Goal: Contribute content: Add original content to the website for others to see

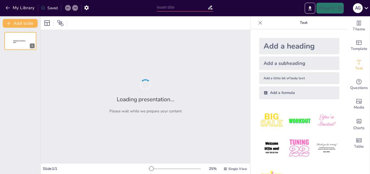
type input "La Importancia de la Coordinación en el Proceso Educativo: Un Enfoque Colaborat…"
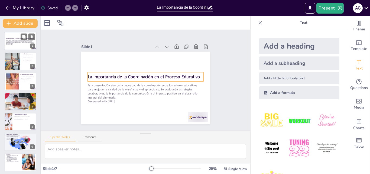
click at [20, 38] on strong "La Importancia de la Coordinación en el Proceso Educativo" at bounding box center [20, 37] width 28 height 1
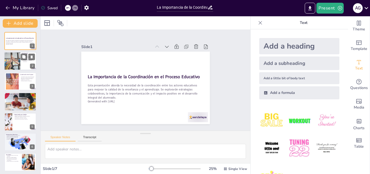
click at [22, 65] on div at bounding box center [20, 61] width 32 height 18
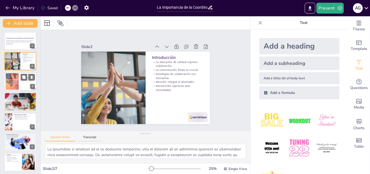
click at [15, 82] on div at bounding box center [12, 81] width 33 height 17
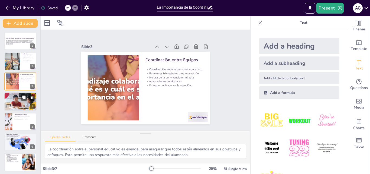
click at [17, 100] on div at bounding box center [20, 101] width 32 height 18
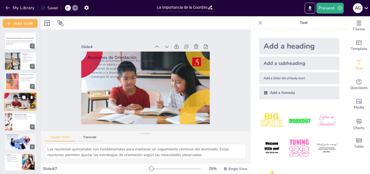
scroll to position [1, 0]
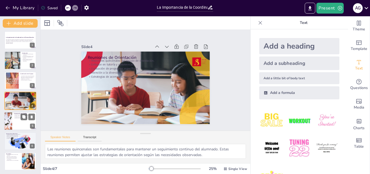
click at [16, 120] on div at bounding box center [20, 121] width 32 height 18
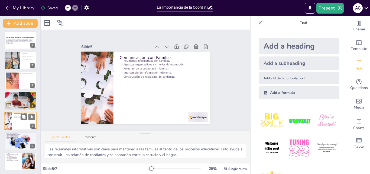
scroll to position [2, 0]
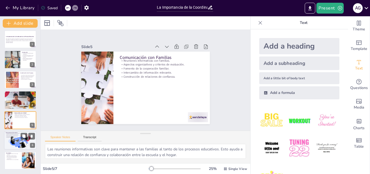
click at [16, 135] on p "Revisión periódica de compromisos." at bounding box center [20, 135] width 29 height 1
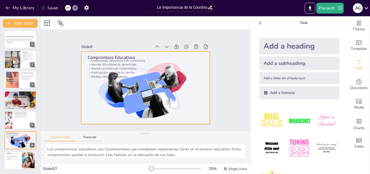
click at [141, 85] on div at bounding box center [145, 88] width 136 height 86
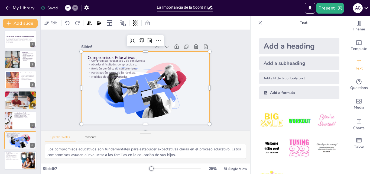
click at [19, 157] on p "Procedimientos que faciliten la comunicación." at bounding box center [13, 158] width 15 height 2
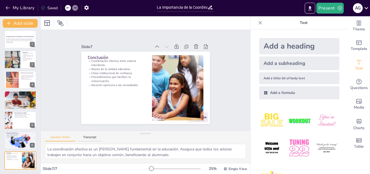
scroll to position [0, 0]
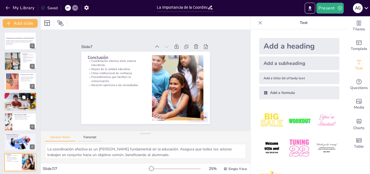
click at [14, 97] on p "Atención a la diversidad." at bounding box center [20, 97] width 29 height 1
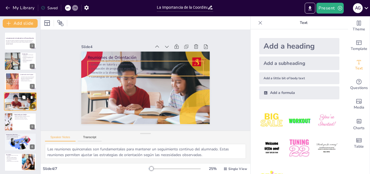
scroll to position [1, 0]
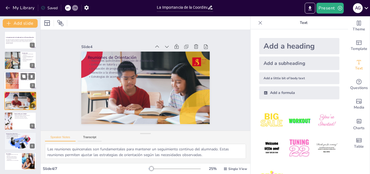
click at [14, 83] on div at bounding box center [12, 80] width 33 height 17
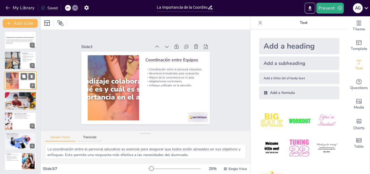
scroll to position [0, 0]
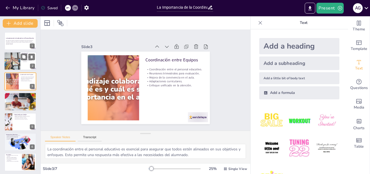
click at [15, 59] on div at bounding box center [12, 61] width 29 height 18
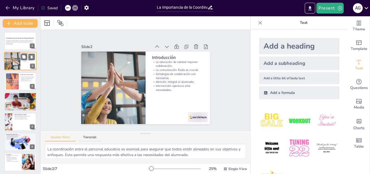
type textarea "La educación de calidad no es un esfuerzo individual, sino un proceso que se fo…"
click at [17, 43] on p "Esta presentación aborda la necesidad de la coordinación entre los actores educ…" at bounding box center [20, 42] width 29 height 4
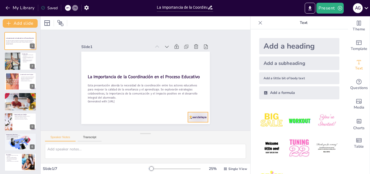
click at [194, 113] on div at bounding box center [198, 117] width 20 height 10
click at [20, 65] on div at bounding box center [12, 61] width 29 height 18
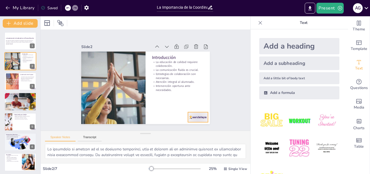
click at [192, 115] on div at bounding box center [198, 117] width 20 height 10
click at [14, 81] on div at bounding box center [12, 81] width 33 height 17
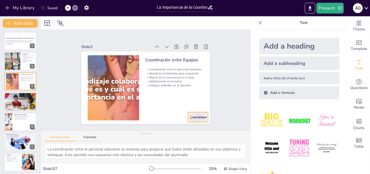
click at [192, 115] on div at bounding box center [198, 117] width 20 height 10
click at [17, 102] on div at bounding box center [20, 101] width 32 height 18
type textarea "Las reuniones quincenales son fundamentales para mantener un seguimiento contin…"
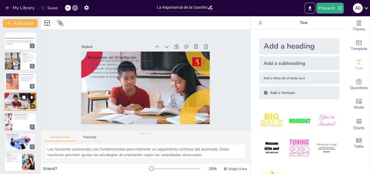
scroll to position [1, 0]
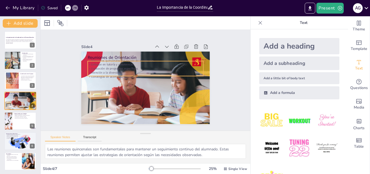
click at [123, 64] on p "Enfoque en tutoría y convivencia." at bounding box center [146, 65] width 115 height 16
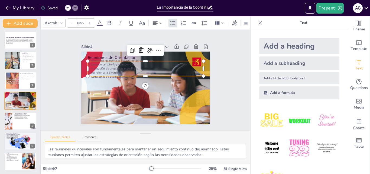
type input "32"
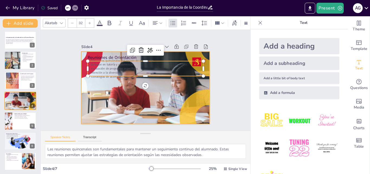
click at [166, 99] on div at bounding box center [144, 87] width 135 height 85
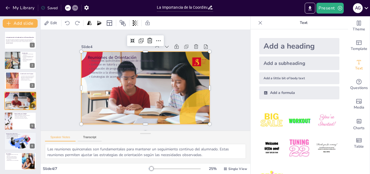
click at [205, 86] on div at bounding box center [145, 87] width 129 height 72
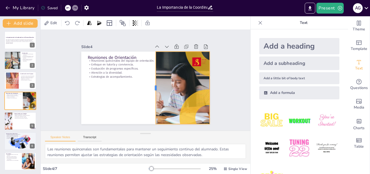
drag, startPoint x: 76, startPoint y: 87, endPoint x: 151, endPoint y: 76, distance: 75.6
click at [151, 76] on div at bounding box center [153, 87] width 4 height 72
click at [19, 116] on p "Intercambio de información relevante." at bounding box center [24, 116] width 21 height 1
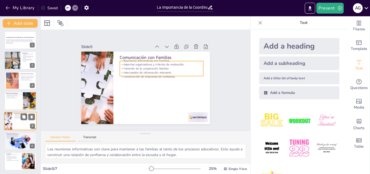
scroll to position [2, 0]
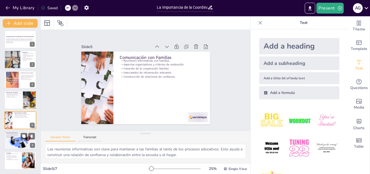
click at [19, 143] on div at bounding box center [20, 140] width 33 height 18
type textarea "Los compromisos educativos son fundamentales para establecer expectativas clara…"
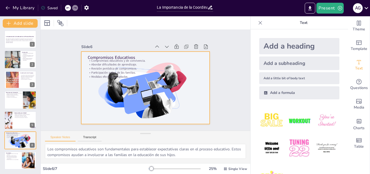
click at [119, 89] on div at bounding box center [145, 88] width 136 height 86
click at [136, 87] on div at bounding box center [145, 87] width 129 height 72
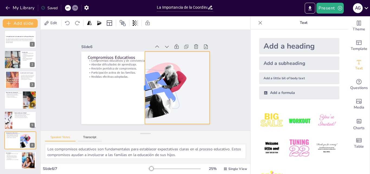
drag, startPoint x: 76, startPoint y: 85, endPoint x: 140, endPoint y: 90, distance: 63.8
click at [140, 90] on div at bounding box center [142, 87] width 12 height 72
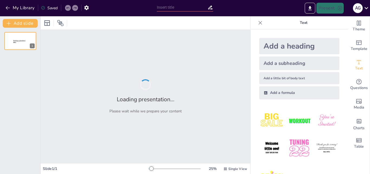
type input "Coordinación Efectiva: Clave para el Éxito Educativo en la [GEOGRAPHIC_DATA]"
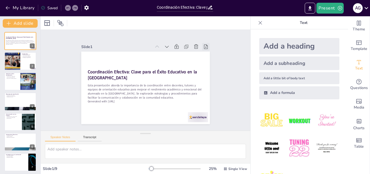
click at [206, 50] on icon at bounding box center [209, 53] width 6 height 6
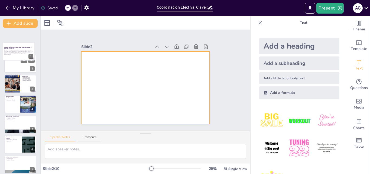
drag, startPoint x: 23, startPoint y: 44, endPoint x: 22, endPoint y: 62, distance: 17.9
click at [22, 62] on div "Coordinación Efectiva: Clave para el Éxito Educativo en la [GEOGRAPHIC_DATA] Es…" at bounding box center [20, 132] width 40 height 200
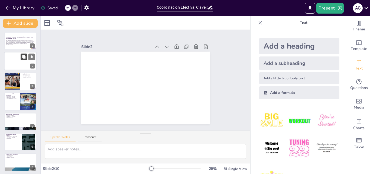
click at [22, 62] on div "Coordinación Efectiva: Clave para el Éxito Educativo en la [GEOGRAPHIC_DATA] Es…" at bounding box center [20, 131] width 40 height 199
click at [33, 57] on icon at bounding box center [32, 57] width 4 height 4
type textarea "Lo ipsumdolo si ametcon ad elit se do eiusmodtempo incid utlab etd magnaal enim…"
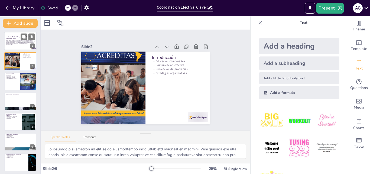
click at [11, 36] on strong "Coordinación Efectiva: Clave para el Éxito Educativo en la [GEOGRAPHIC_DATA]" at bounding box center [20, 37] width 28 height 3
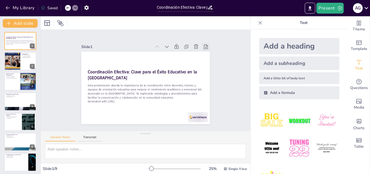
click at [206, 50] on icon at bounding box center [209, 53] width 6 height 6
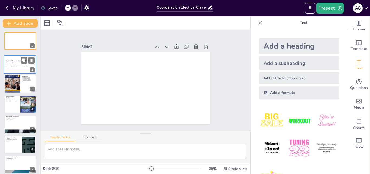
drag, startPoint x: 19, startPoint y: 42, endPoint x: 19, endPoint y: 68, distance: 25.7
click at [19, 68] on div "Esta presentación aborda la importancia de la coordinación entre docentes, tuto…" at bounding box center [20, 65] width 29 height 5
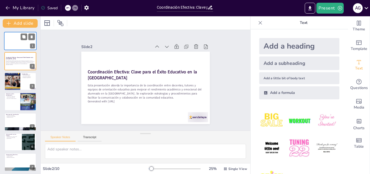
click at [21, 44] on div at bounding box center [20, 41] width 32 height 18
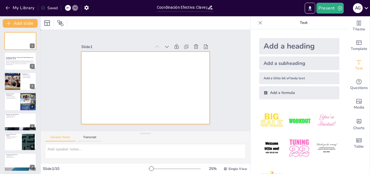
click at [111, 64] on div at bounding box center [143, 87] width 145 height 109
click at [102, 60] on div at bounding box center [142, 87] width 147 height 118
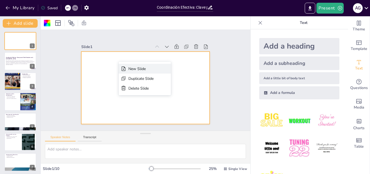
click at [136, 108] on div "New Slide" at bounding box center [143, 120] width 15 height 25
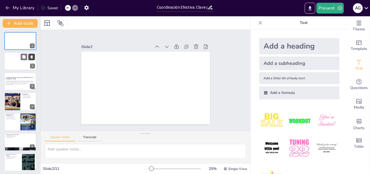
click at [33, 58] on icon at bounding box center [32, 57] width 4 height 4
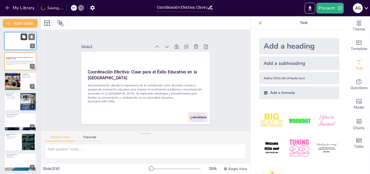
click at [26, 37] on button at bounding box center [24, 36] width 6 height 6
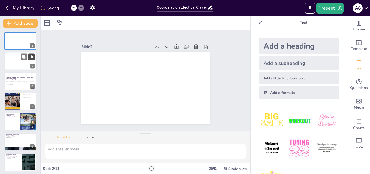
click at [32, 56] on icon at bounding box center [32, 57] width 2 height 3
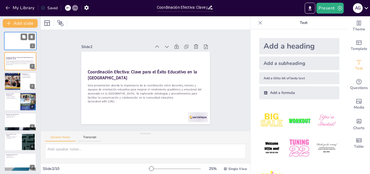
click at [11, 41] on div at bounding box center [20, 41] width 32 height 18
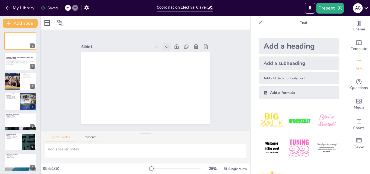
click at [167, 46] on icon at bounding box center [170, 49] width 6 height 6
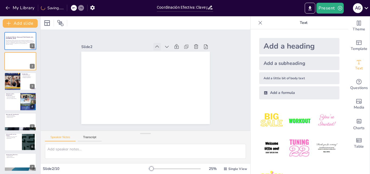
click at [165, 50] on icon at bounding box center [167, 51] width 4 height 3
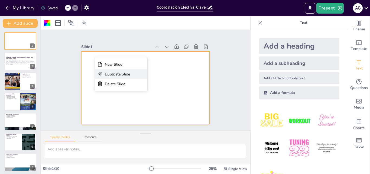
click at [125, 74] on div "Duplicate Slide" at bounding box center [120, 87] width 10 height 26
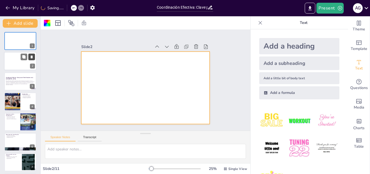
click at [34, 57] on button at bounding box center [31, 57] width 6 height 6
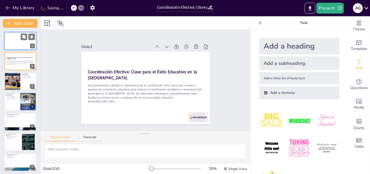
click at [18, 39] on div at bounding box center [20, 41] width 32 height 18
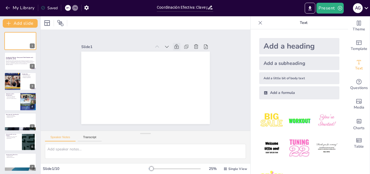
click at [186, 87] on icon at bounding box center [189, 90] width 7 height 7
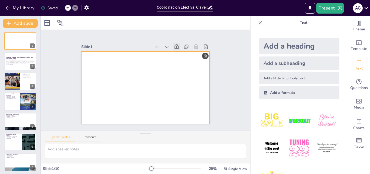
click at [200, 55] on div at bounding box center [142, 86] width 148 height 127
click at [189, 66] on div at bounding box center [144, 87] width 135 height 85
click at [193, 63] on icon at bounding box center [196, 66] width 7 height 7
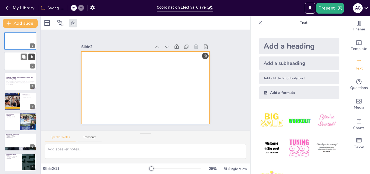
click at [33, 55] on icon at bounding box center [32, 57] width 4 height 4
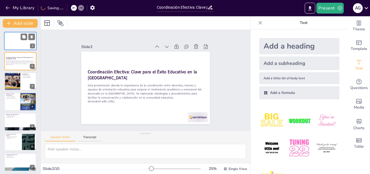
click at [15, 41] on div at bounding box center [20, 41] width 32 height 18
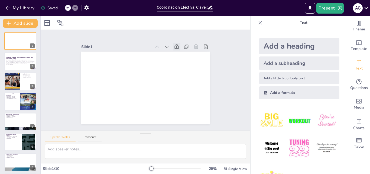
scroll to position [6, 0]
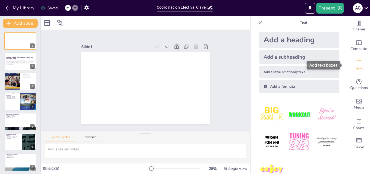
click at [356, 66] on span "Text" at bounding box center [359, 68] width 8 height 6
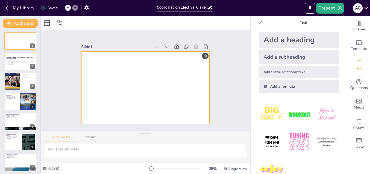
drag, startPoint x: 95, startPoint y: 67, endPoint x: 120, endPoint y: 64, distance: 26.0
click at [117, 64] on div at bounding box center [142, 86] width 148 height 127
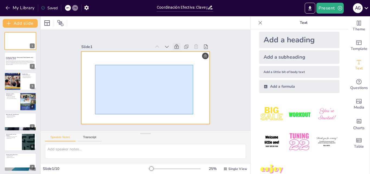
drag, startPoint x: 95, startPoint y: 65, endPoint x: 193, endPoint y: 114, distance: 109.8
click at [193, 114] on div at bounding box center [143, 87] width 141 height 97
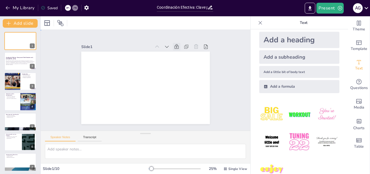
click at [126, 70] on div at bounding box center [137, 81] width 97 height 141
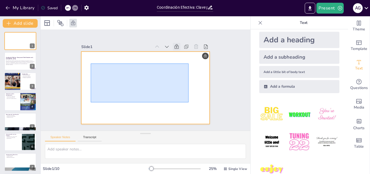
drag, startPoint x: 91, startPoint y: 63, endPoint x: 188, endPoint y: 102, distance: 105.1
click at [188, 102] on div at bounding box center [142, 86] width 148 height 127
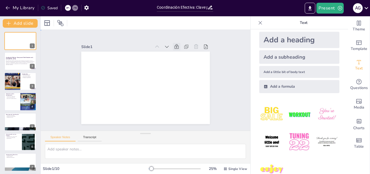
drag, startPoint x: 97, startPoint y: 57, endPoint x: 198, endPoint y: 106, distance: 111.7
click at [97, 57] on div at bounding box center [142, 87] width 147 height 118
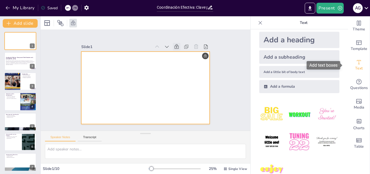
click at [355, 66] on span "Text" at bounding box center [359, 68] width 8 height 6
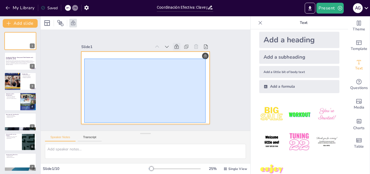
drag, startPoint x: 84, startPoint y: 58, endPoint x: 206, endPoint y: 122, distance: 137.1
click at [206, 122] on div "Slide 1 Slide 2 Coordinación Efectiva: Clave para el Éxito Educativo en la [GEO…" at bounding box center [145, 80] width 219 height 122
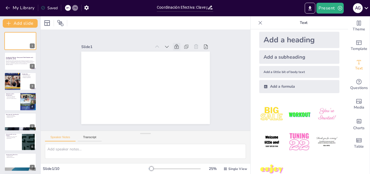
click at [182, 101] on icon at bounding box center [184, 103] width 5 height 5
click at [360, 70] on div "Text" at bounding box center [359, 64] width 22 height 19
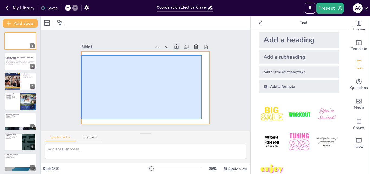
drag, startPoint x: 81, startPoint y: 55, endPoint x: 201, endPoint y: 119, distance: 136.2
click at [193, 119] on div at bounding box center [138, 82] width 109 height 145
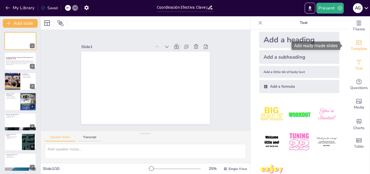
click at [360, 47] on span "Template" at bounding box center [359, 49] width 17 height 6
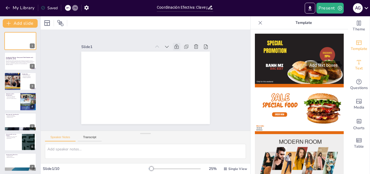
click at [357, 61] on icon "Add text boxes" at bounding box center [359, 62] width 4 height 4
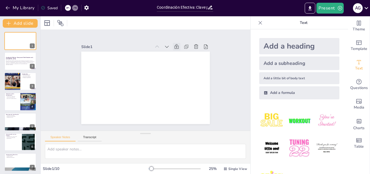
click at [295, 75] on div "Add a little bit of body text" at bounding box center [299, 78] width 80 height 12
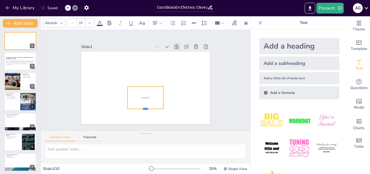
drag, startPoint x: 141, startPoint y: 87, endPoint x: 142, endPoint y: 107, distance: 19.8
click at [142, 107] on div at bounding box center [135, 109] width 35 height 15
drag, startPoint x: 141, startPoint y: 84, endPoint x: 143, endPoint y: 51, distance: 32.9
click at [143, 51] on div at bounding box center [148, 52] width 36 height 8
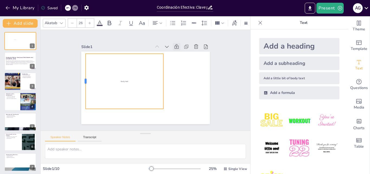
drag, startPoint x: 122, startPoint y: 79, endPoint x: 80, endPoint y: 77, distance: 42.0
click at [80, 77] on div at bounding box center [86, 62] width 21 height 54
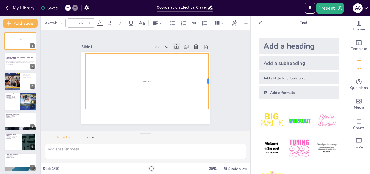
drag, startPoint x: 160, startPoint y: 80, endPoint x: 205, endPoint y: 76, distance: 45.1
click at [205, 76] on div at bounding box center [209, 94] width 16 height 55
click at [149, 68] on div "Body text" at bounding box center [147, 81] width 128 height 67
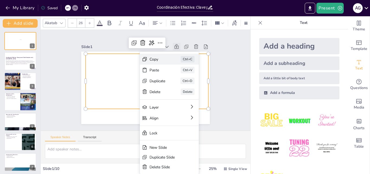
click at [177, 91] on div "Copy Ctrl+C" at bounding box center [207, 102] width 60 height 23
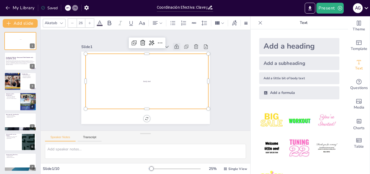
click at [145, 79] on span "Body text" at bounding box center [146, 81] width 8 height 5
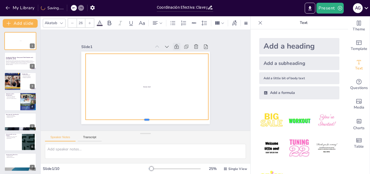
drag, startPoint x: 141, startPoint y: 107, endPoint x: 141, endPoint y: 118, distance: 10.8
click at [141, 118] on div at bounding box center [130, 119] width 114 height 54
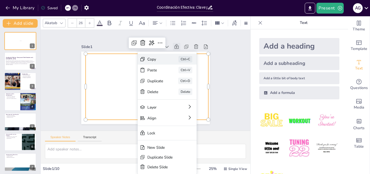
click at [157, 120] on div "Copy" at bounding box center [163, 128] width 12 height 17
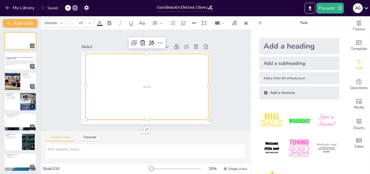
click at [287, 74] on div "Add a little bit of body text" at bounding box center [299, 78] width 80 height 12
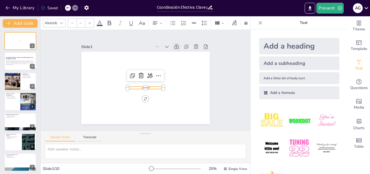
type input "26"
drag, startPoint x: 141, startPoint y: 88, endPoint x: 141, endPoint y: 102, distance: 13.8
click at [141, 102] on div at bounding box center [137, 103] width 35 height 15
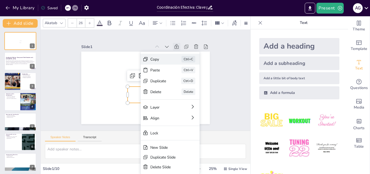
click at [190, 91] on div "Copy" at bounding box center [198, 94] width 17 height 7
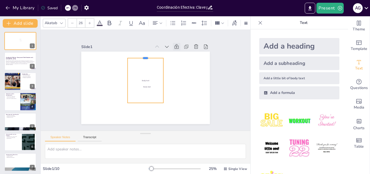
drag, startPoint x: 141, startPoint y: 84, endPoint x: 144, endPoint y: 55, distance: 29.1
click at [144, 55] on div at bounding box center [150, 56] width 36 height 12
drag, startPoint x: 141, startPoint y: 100, endPoint x: 138, endPoint y: 115, distance: 14.8
click at [138, 115] on div at bounding box center [137, 119] width 36 height 12
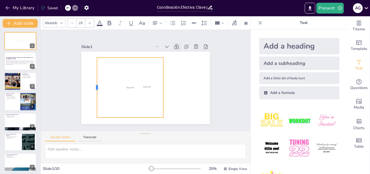
drag, startPoint x: 122, startPoint y: 84, endPoint x: 92, endPoint y: 79, distance: 31.0
click at [125, 41] on div at bounding box center [154, 29] width 58 height 22
drag, startPoint x: 160, startPoint y: 85, endPoint x: 195, endPoint y: 90, distance: 35.2
click at [195, 90] on div at bounding box center [199, 93] width 11 height 60
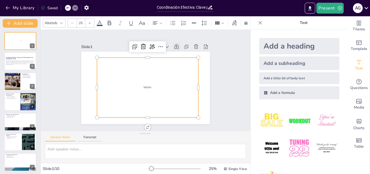
click at [145, 84] on div "Body text" at bounding box center [146, 88] width 107 height 70
click at [356, 64] on icon "Add text boxes" at bounding box center [359, 62] width 6 height 6
drag, startPoint x: 136, startPoint y: 83, endPoint x: 147, endPoint y: 90, distance: 12.6
click at [147, 90] on div "Body text" at bounding box center [141, 85] width 108 height 117
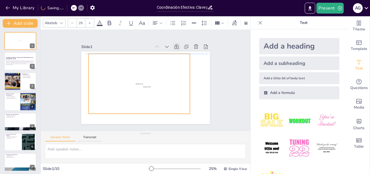
drag, startPoint x: 147, startPoint y: 90, endPoint x: 126, endPoint y: 81, distance: 22.1
click at [126, 81] on div "Body text" at bounding box center [138, 83] width 107 height 70
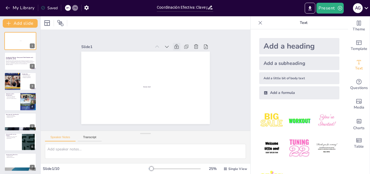
click at [289, 76] on div "Add a little bit of body text" at bounding box center [299, 78] width 80 height 12
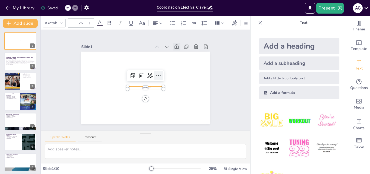
click at [155, 74] on icon at bounding box center [158, 76] width 7 height 7
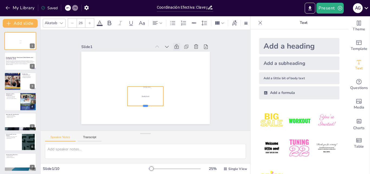
drag, startPoint x: 143, startPoint y: 87, endPoint x: 144, endPoint y: 103, distance: 15.7
click at [144, 104] on div at bounding box center [129, 102] width 32 height 25
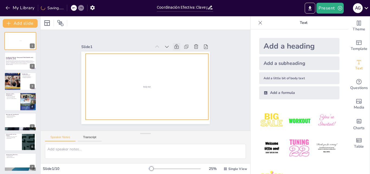
click at [143, 83] on div "Body text" at bounding box center [143, 86] width 139 height 118
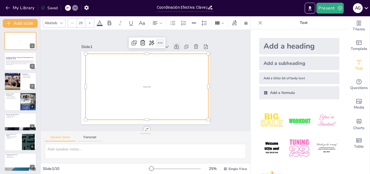
click at [123, 102] on div at bounding box center [116, 107] width 11 height 11
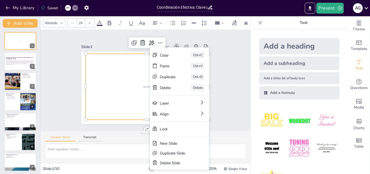
click at [126, 90] on div "Body text" at bounding box center [140, 83] width 90 height 134
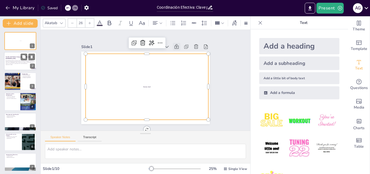
click at [10, 63] on p "Esta presentación aborda la importancia de la coordinación entre docentes, tuto…" at bounding box center [20, 62] width 29 height 4
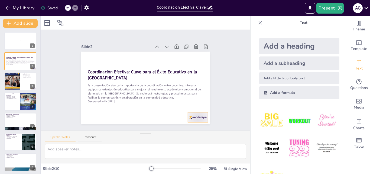
click at [102, 114] on div at bounding box center [94, 118] width 16 height 22
click at [13, 79] on div at bounding box center [12, 81] width 16 height 21
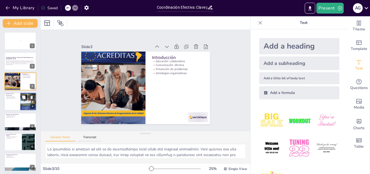
click at [19, 103] on div at bounding box center [20, 101] width 32 height 18
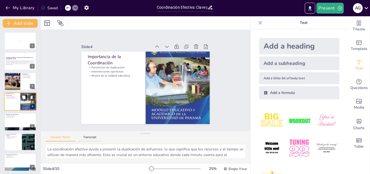
scroll to position [1, 0]
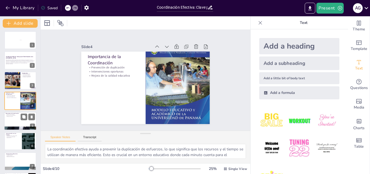
click at [18, 119] on div at bounding box center [20, 121] width 32 height 18
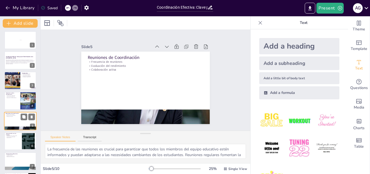
scroll to position [21, 0]
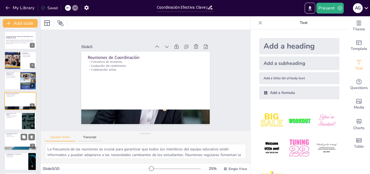
click at [12, 138] on div at bounding box center [20, 141] width 32 height 18
type textarea "Establecer compromisos claros entre la escuela y las familias es esencial para …"
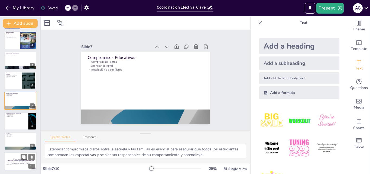
click at [14, 153] on div at bounding box center [20, 161] width 32 height 18
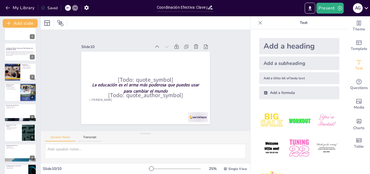
scroll to position [0, 0]
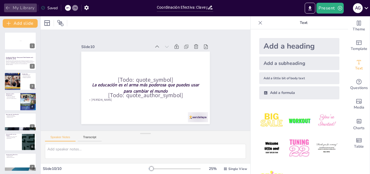
click at [9, 7] on icon "button" at bounding box center [7, 7] width 5 height 5
